Goal: Register for event/course

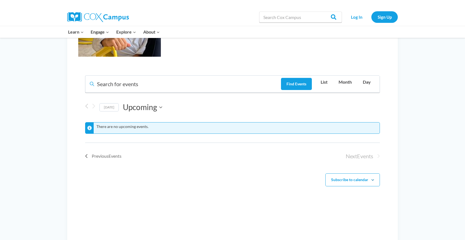
scroll to position [314, 0]
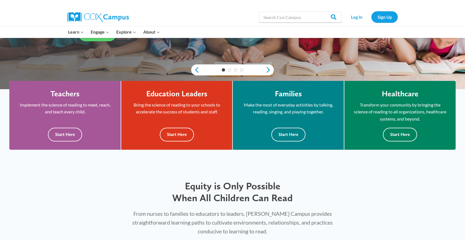
scroll to position [130, 0]
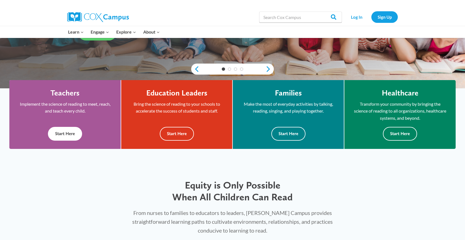
click at [66, 135] on button "Start Here" at bounding box center [65, 134] width 34 height 14
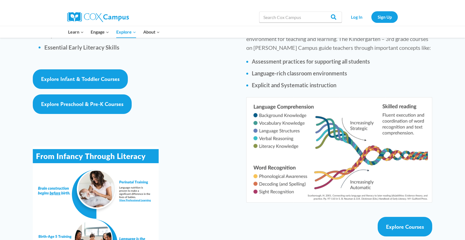
scroll to position [854, 0]
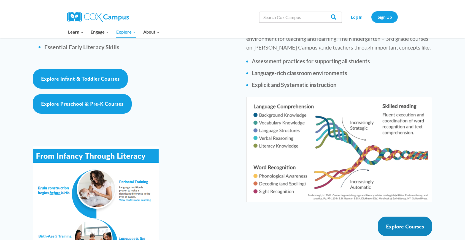
click at [398, 224] on span "Explore Courses" at bounding box center [405, 227] width 38 height 7
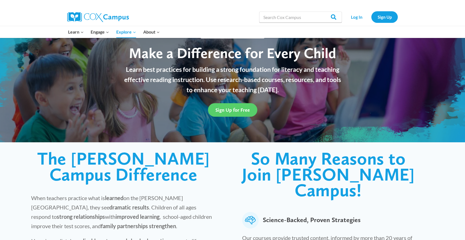
scroll to position [0, 0]
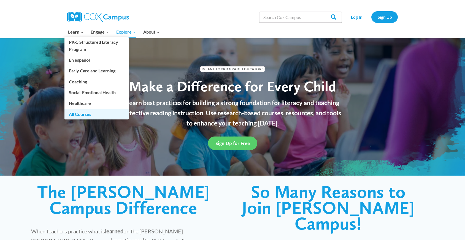
click at [74, 112] on link "All Courses" at bounding box center [97, 114] width 64 height 10
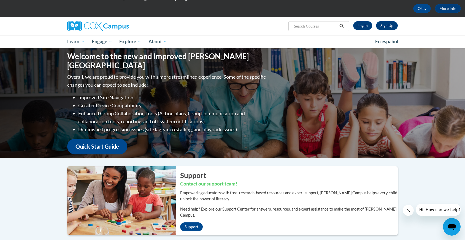
scroll to position [16, 0]
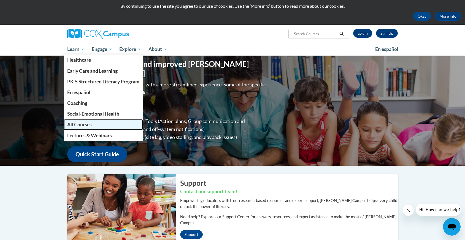
click at [75, 126] on span "All Courses" at bounding box center [79, 125] width 25 height 6
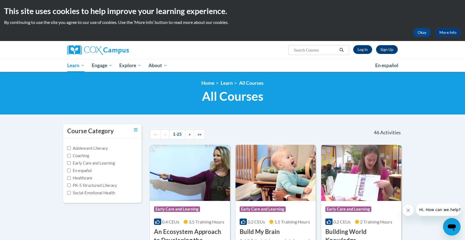
click at [81, 149] on label "Adolescent Literacy" at bounding box center [87, 149] width 41 height 6
click at [71, 149] on input "Adolescent Literacy" at bounding box center [69, 149] width 4 height 4
checkbox input "true"
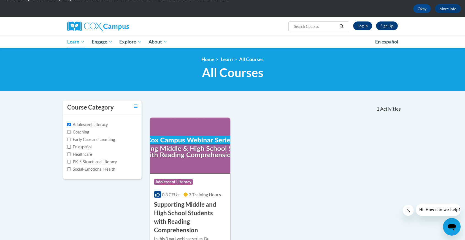
scroll to position [26, 0]
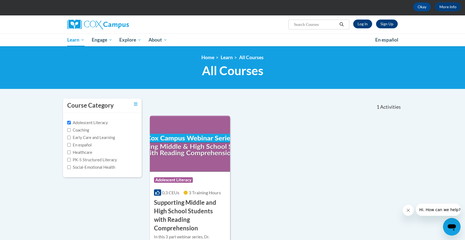
click at [194, 176] on div "Course Category: Adolescent Literacy" at bounding box center [190, 181] width 72 height 12
